Goal: Task Accomplishment & Management: Use online tool/utility

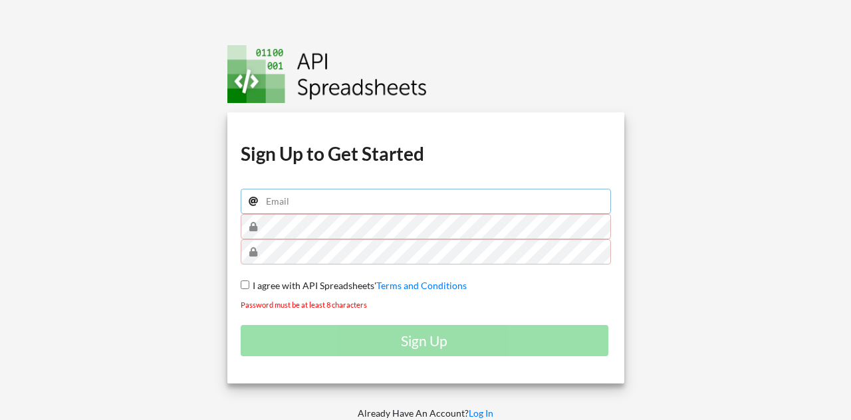
click at [365, 200] on input "email" at bounding box center [426, 201] width 370 height 25
type input "[EMAIL_ADDRESS][DOMAIN_NAME]"
click at [249, 280] on span "I agree with API Spreadsheets'" at bounding box center [312, 285] width 127 height 11
click at [249, 280] on input "I agree with API Spreadsheets' Terms and Conditions" at bounding box center [245, 284] width 9 height 9
checkbox input "true"
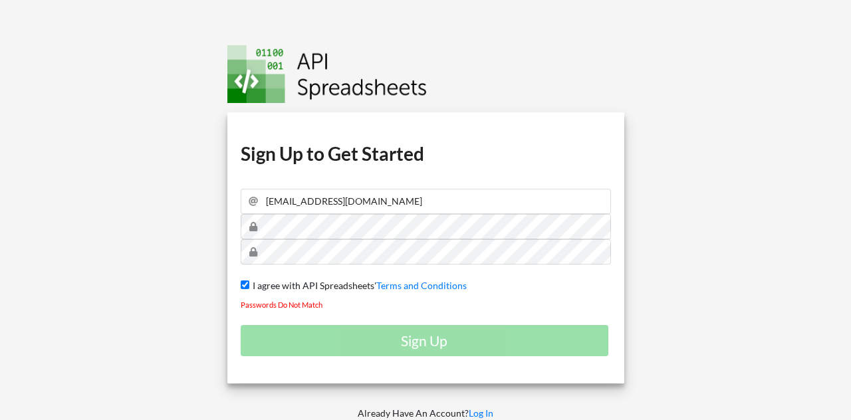
click at [269, 329] on div "Sign Up" at bounding box center [426, 340] width 370 height 31
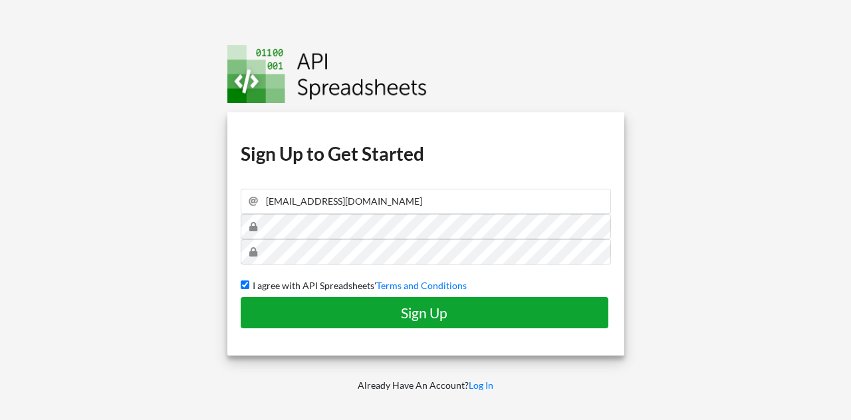
click at [380, 308] on h4 "Sign Up" at bounding box center [425, 312] width 340 height 17
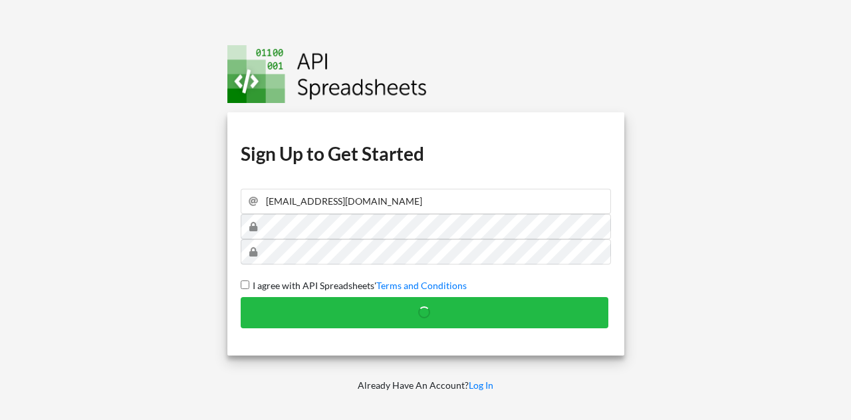
checkbox input "false"
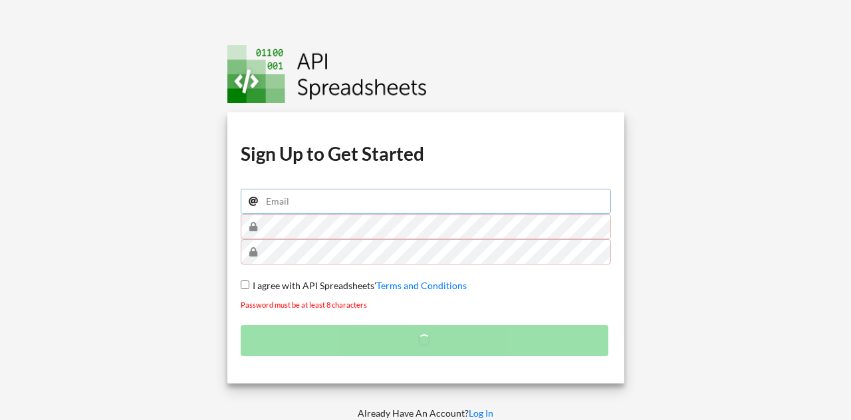
click at [428, 209] on input "email" at bounding box center [426, 201] width 370 height 25
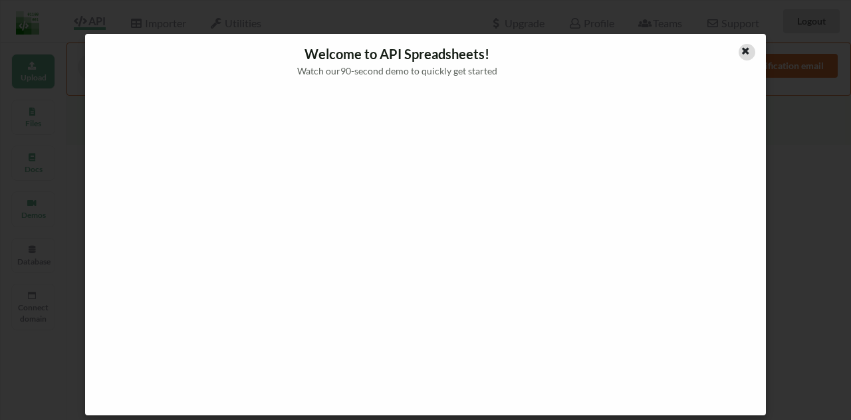
click at [742, 54] on icon at bounding box center [745, 49] width 11 height 9
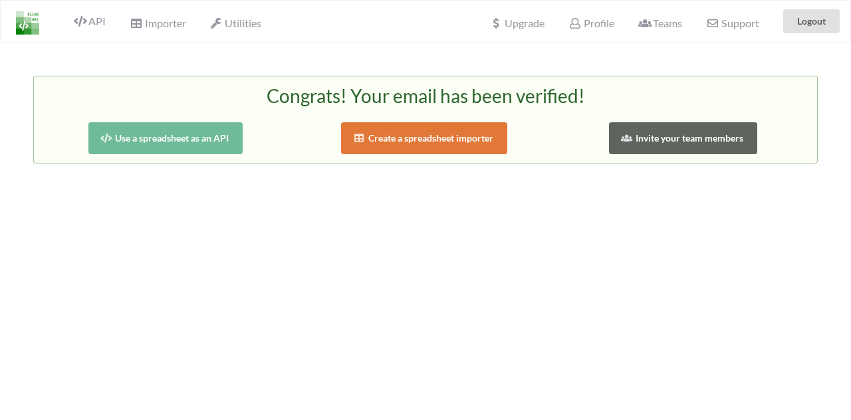
click at [142, 143] on button "Use a spreadsheet as an API" at bounding box center [165, 138] width 155 height 32
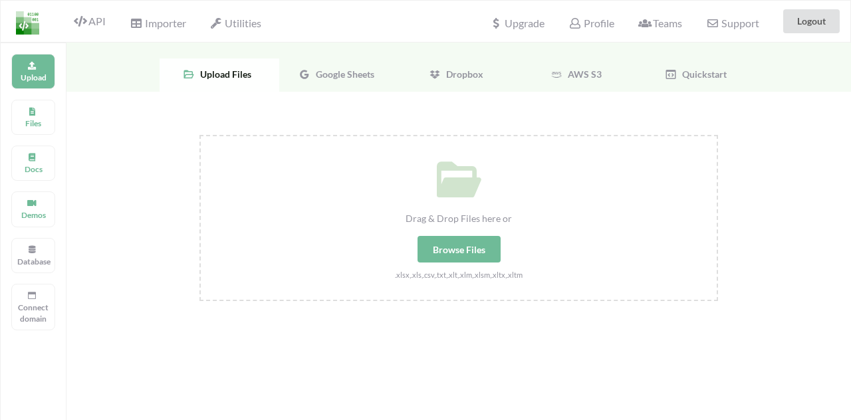
click at [437, 230] on div "Drag & Drop Files here or Browse Files .xlsx,.xls,.csv,.txt,.xlt,.xlm,.xlsm,.xl…" at bounding box center [459, 208] width 516 height 145
click at [199, 135] on input "Drag & Drop Files here or Browse Files .xlsx,.xls,.csv,.txt,.xlt,.xlm,.xlsm,.xl…" at bounding box center [199, 135] width 0 height 0
type input "C:\fakepath\windows-installation-clean-debounce-Default-view-export-17569134951…"
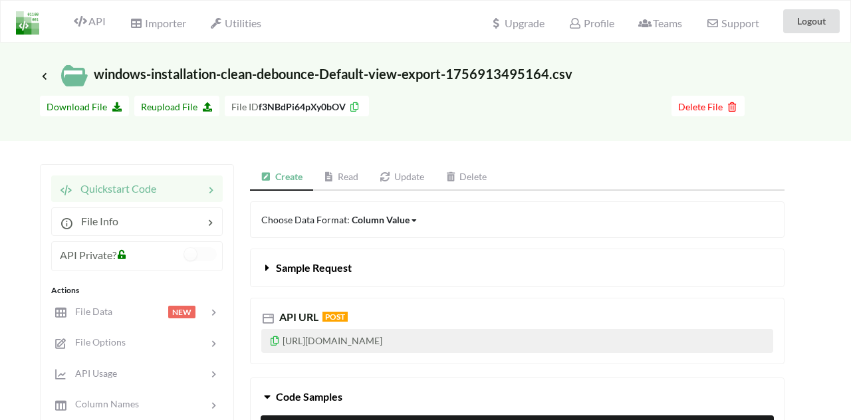
click at [31, 25] on img at bounding box center [27, 22] width 23 height 23
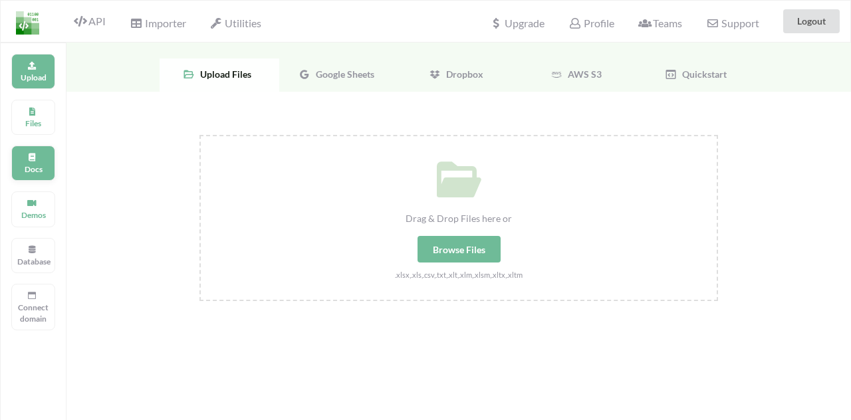
click at [36, 156] on icon at bounding box center [31, 156] width 9 height 8
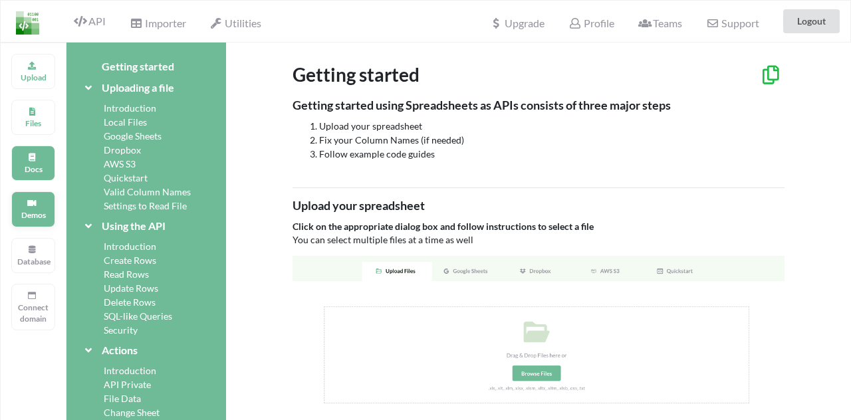
click at [35, 217] on p "Demos" at bounding box center [33, 214] width 32 height 11
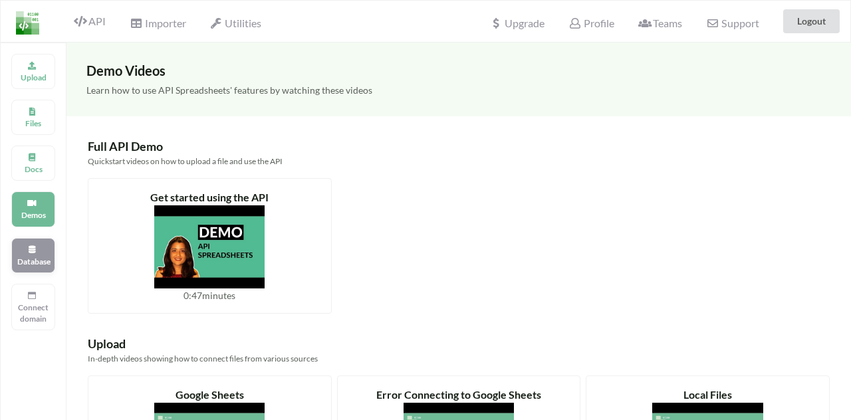
click at [34, 251] on icon at bounding box center [31, 248] width 9 height 8
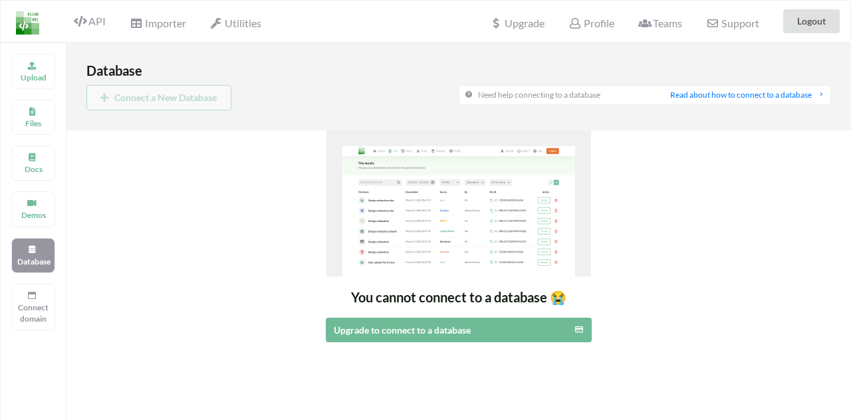
click at [495, 243] on img at bounding box center [458, 203] width 265 height 146
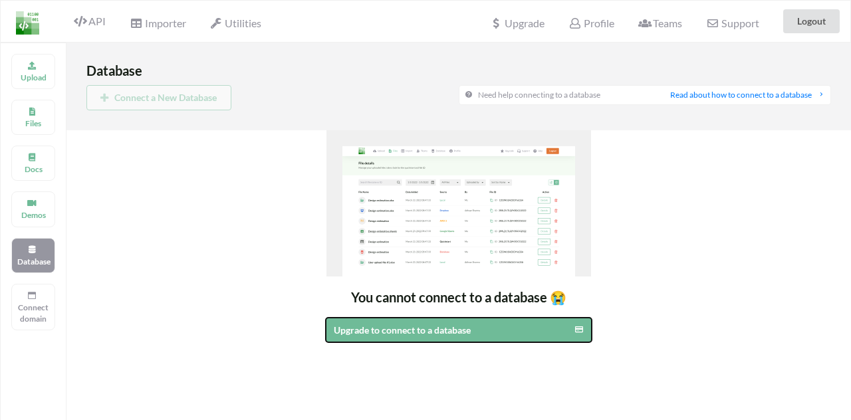
click at [494, 321] on button "Upgrade to connect to a database" at bounding box center [459, 330] width 266 height 25
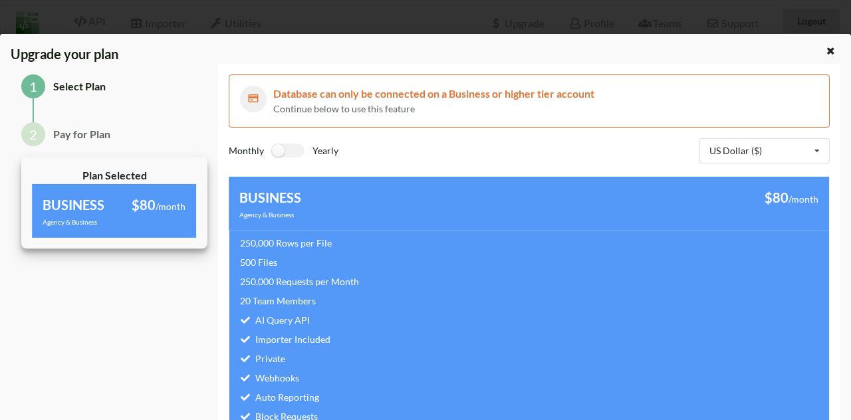
scroll to position [172, 0]
